Goal: Information Seeking & Learning: Understand process/instructions

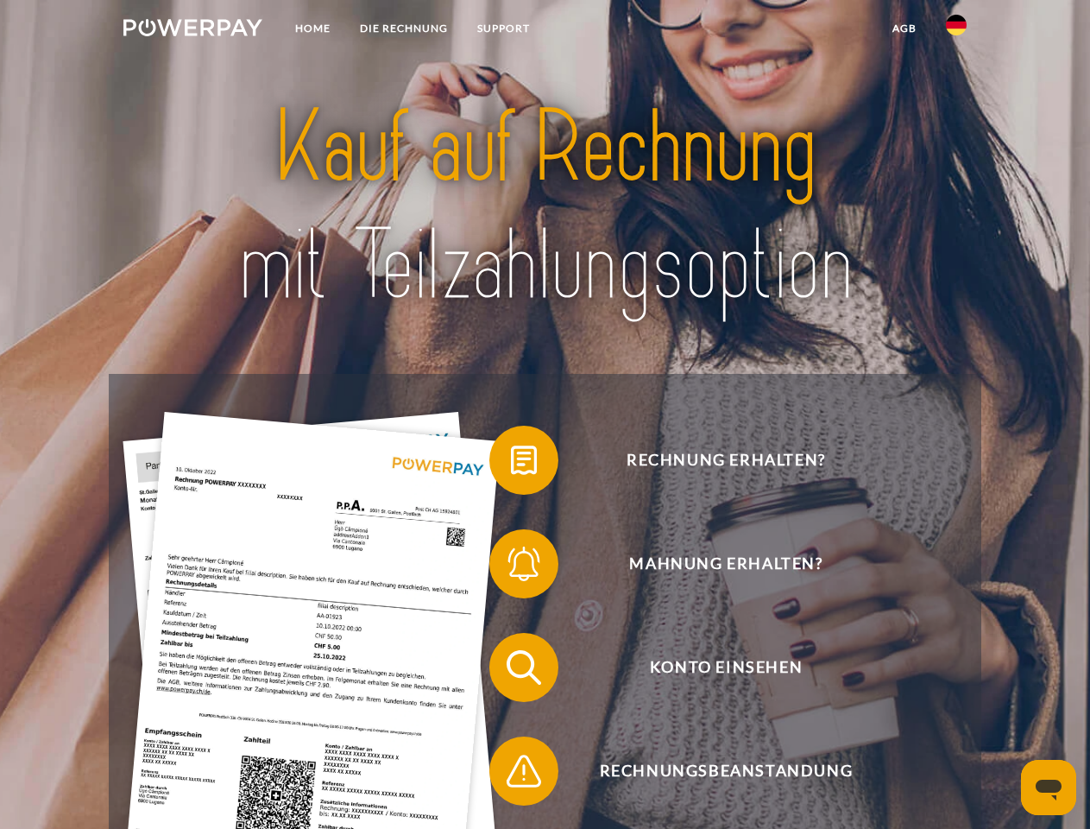
click at [193, 30] on img at bounding box center [192, 27] width 139 height 17
click at [957, 30] on img at bounding box center [956, 25] width 21 height 21
click at [904, 28] on link "agb" at bounding box center [905, 28] width 54 height 31
click at [511, 464] on span at bounding box center [498, 460] width 86 height 86
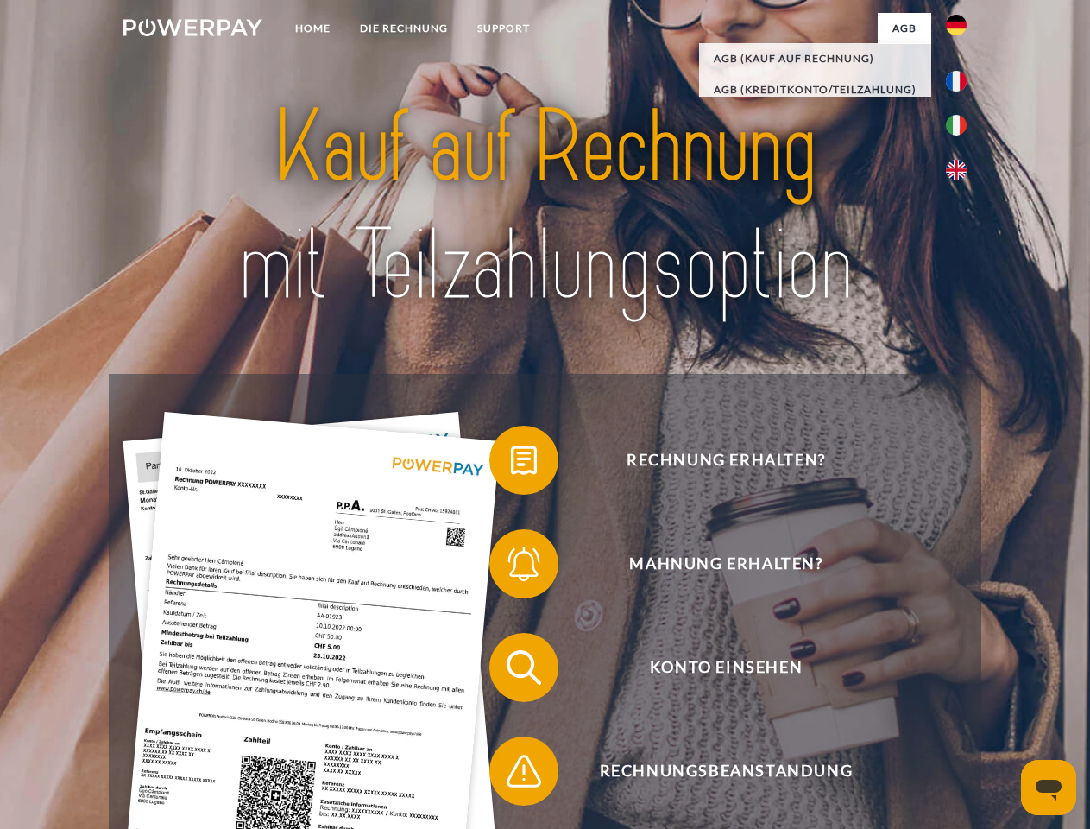
click at [511, 567] on span at bounding box center [498, 564] width 86 height 86
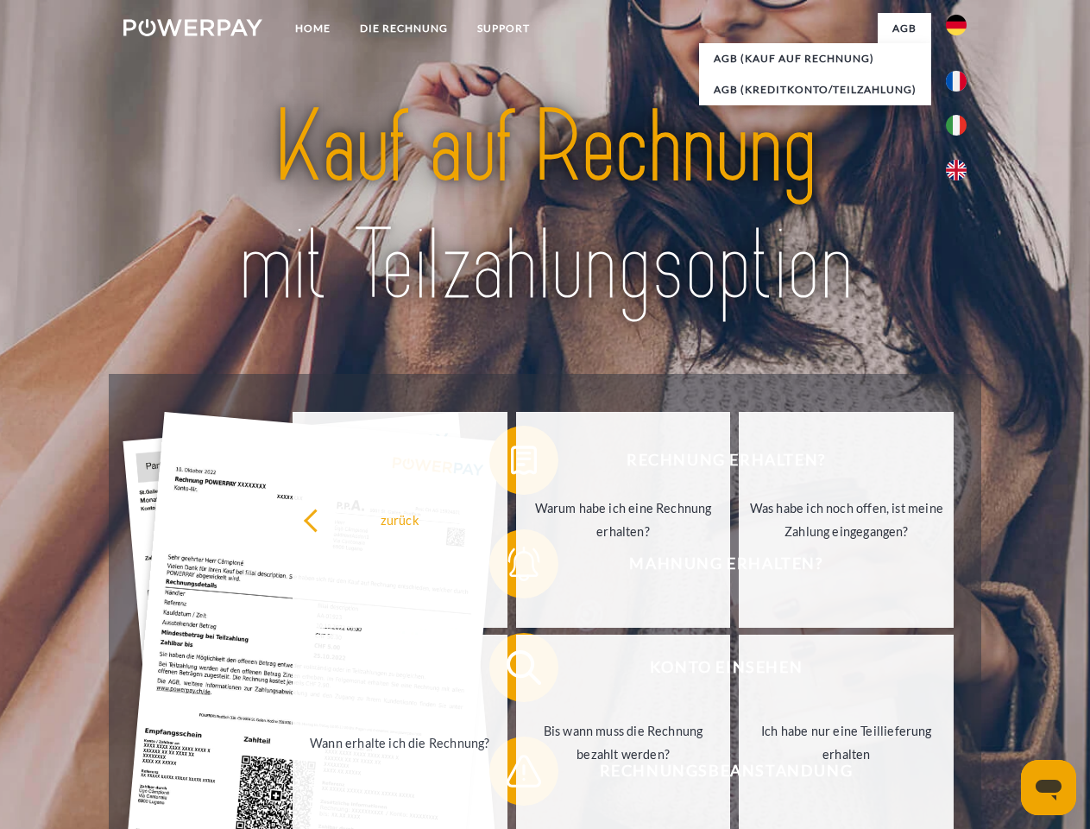
click at [516, 671] on link "Bis wann muss die Rechnung bezahlt werden?" at bounding box center [623, 743] width 215 height 216
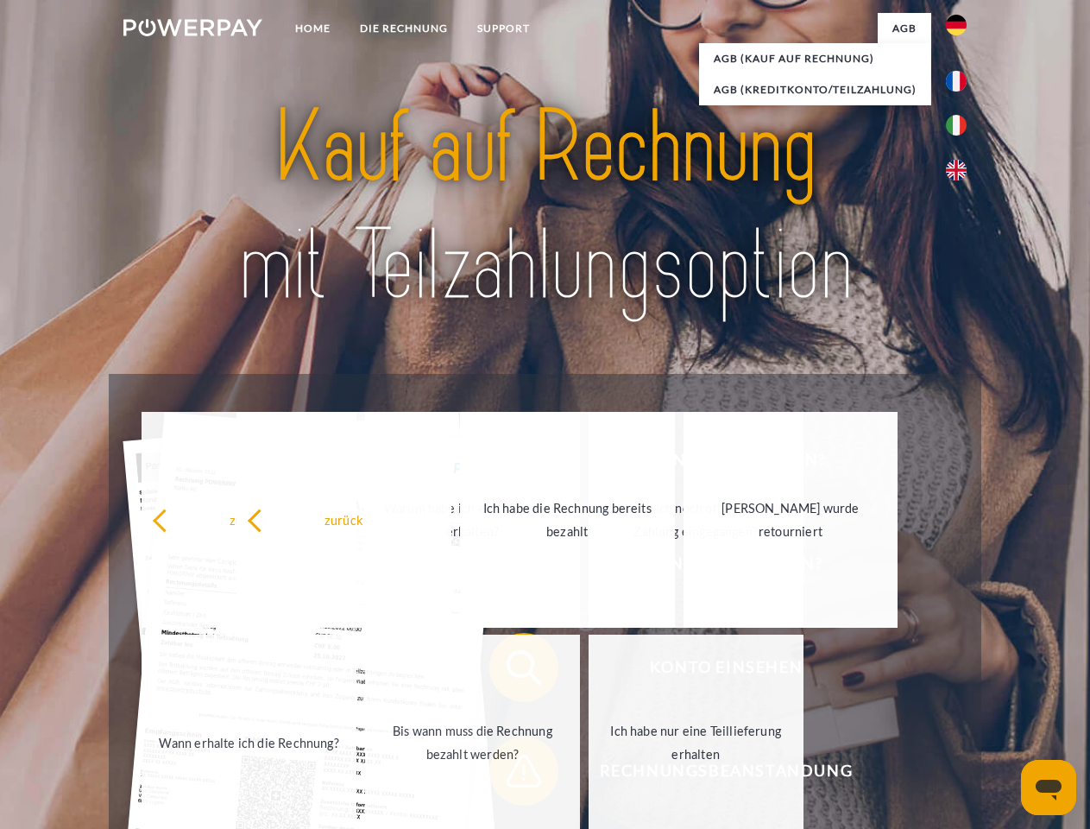
click at [589, 774] on link "Ich habe nur eine Teillieferung erhalten" at bounding box center [696, 743] width 215 height 216
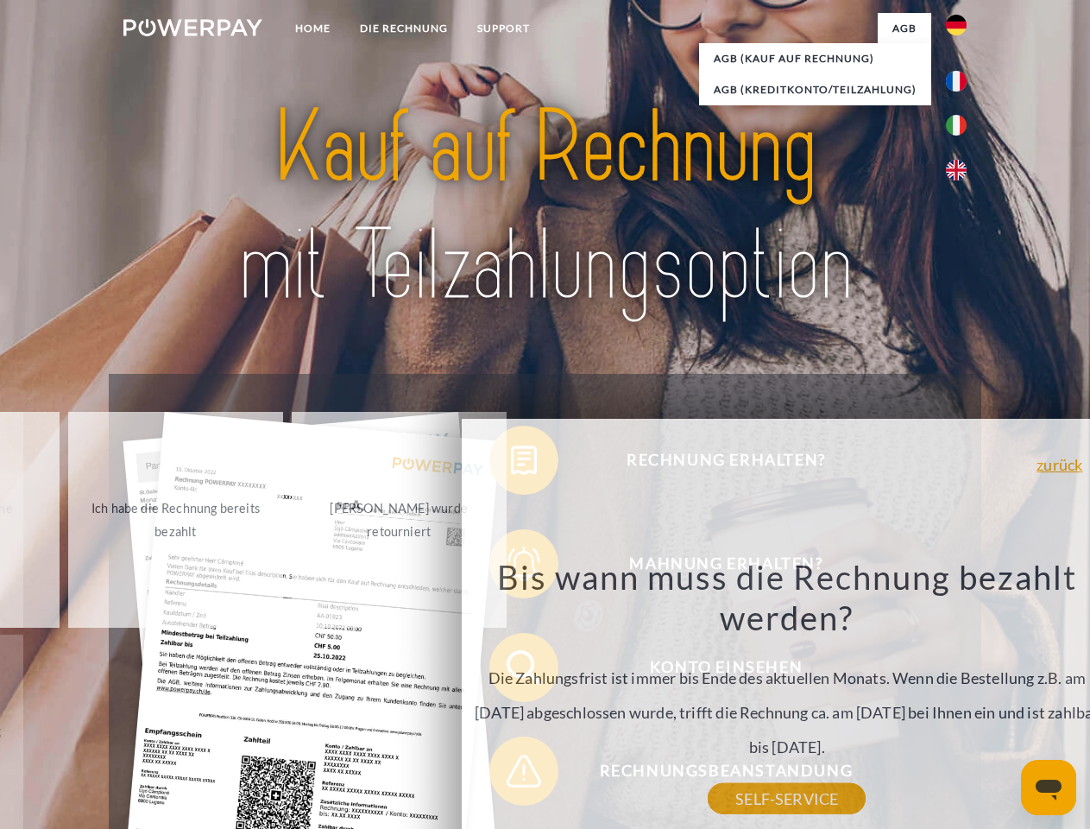
click at [1049, 787] on icon "Messaging-Fenster öffnen" at bounding box center [1049, 790] width 26 height 21
